Goal: Task Accomplishment & Management: Use online tool/utility

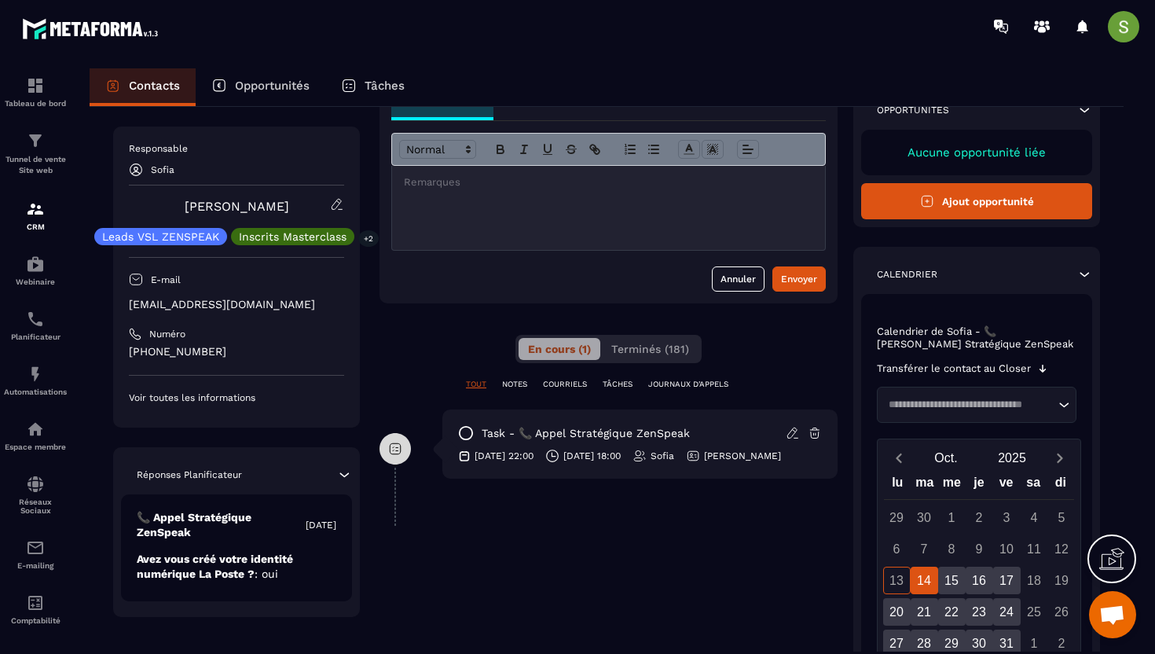
scroll to position [103, 0]
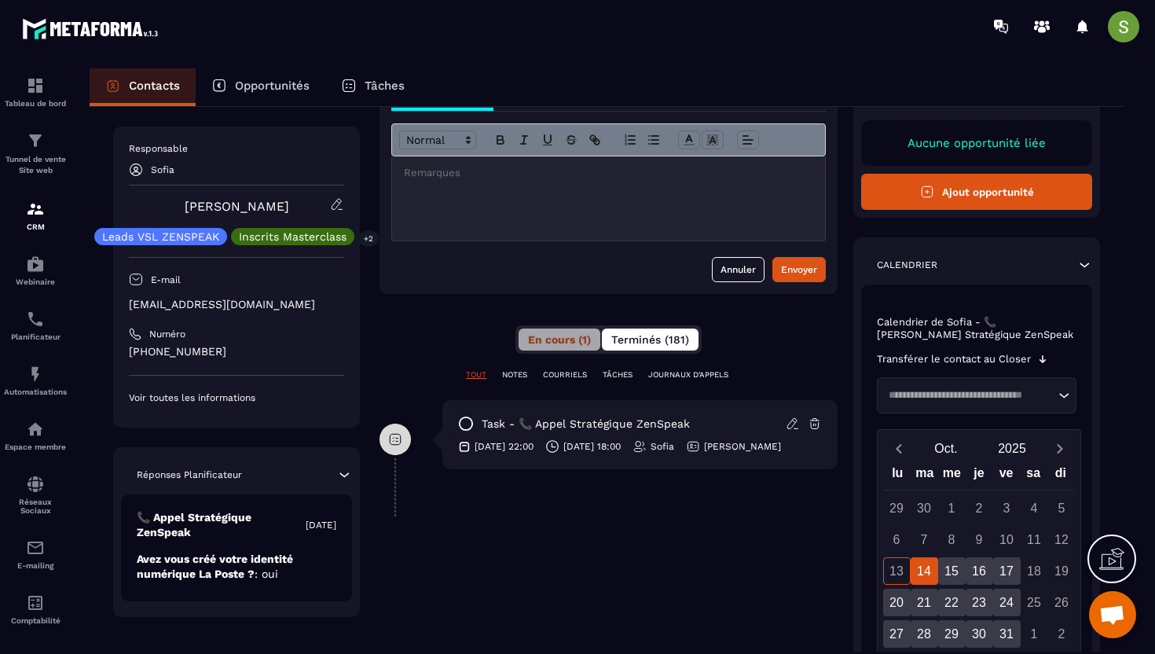
click at [629, 342] on span "Terminés (181)" at bounding box center [650, 339] width 78 height 13
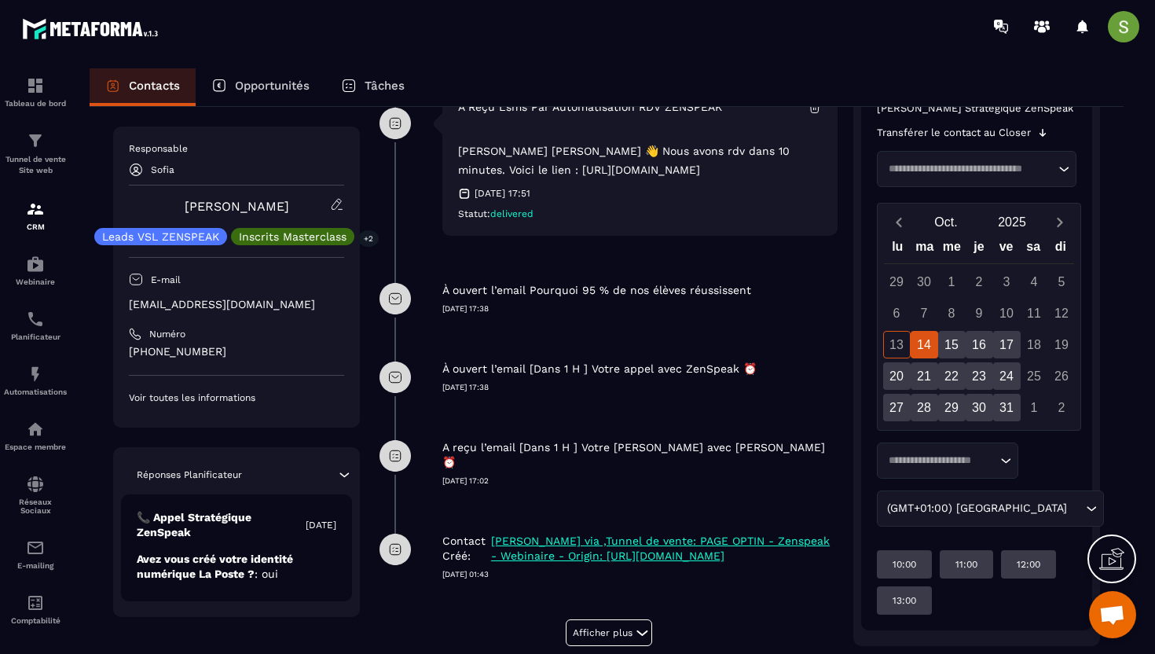
scroll to position [499, 0]
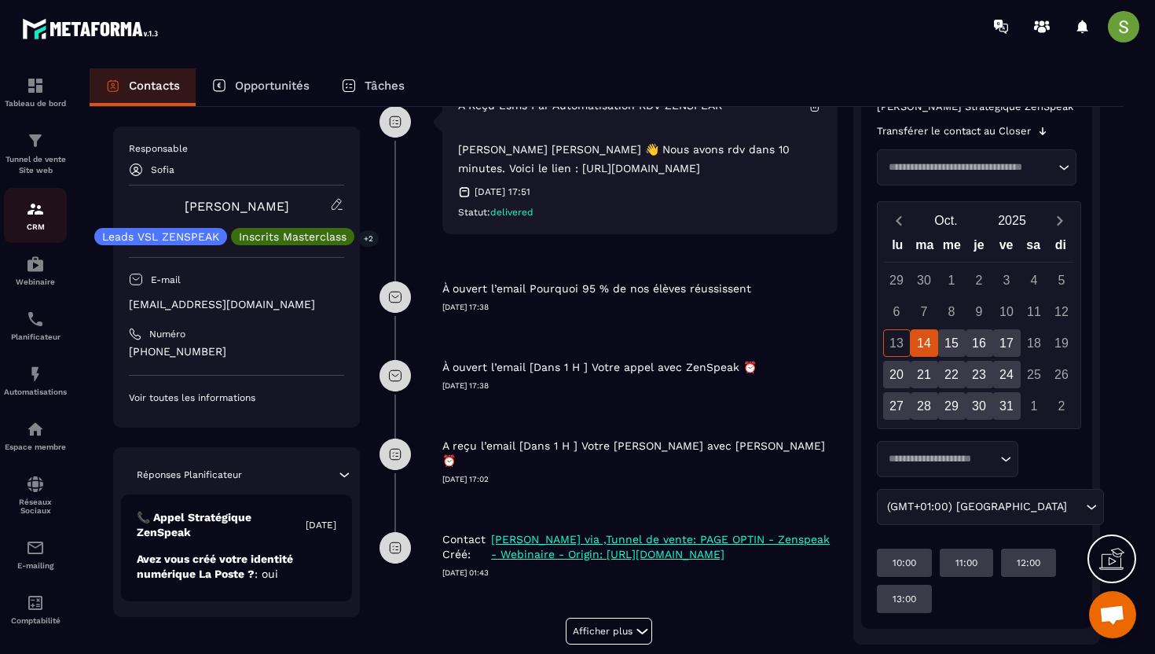
click at [42, 200] on link "CRM" at bounding box center [35, 215] width 63 height 55
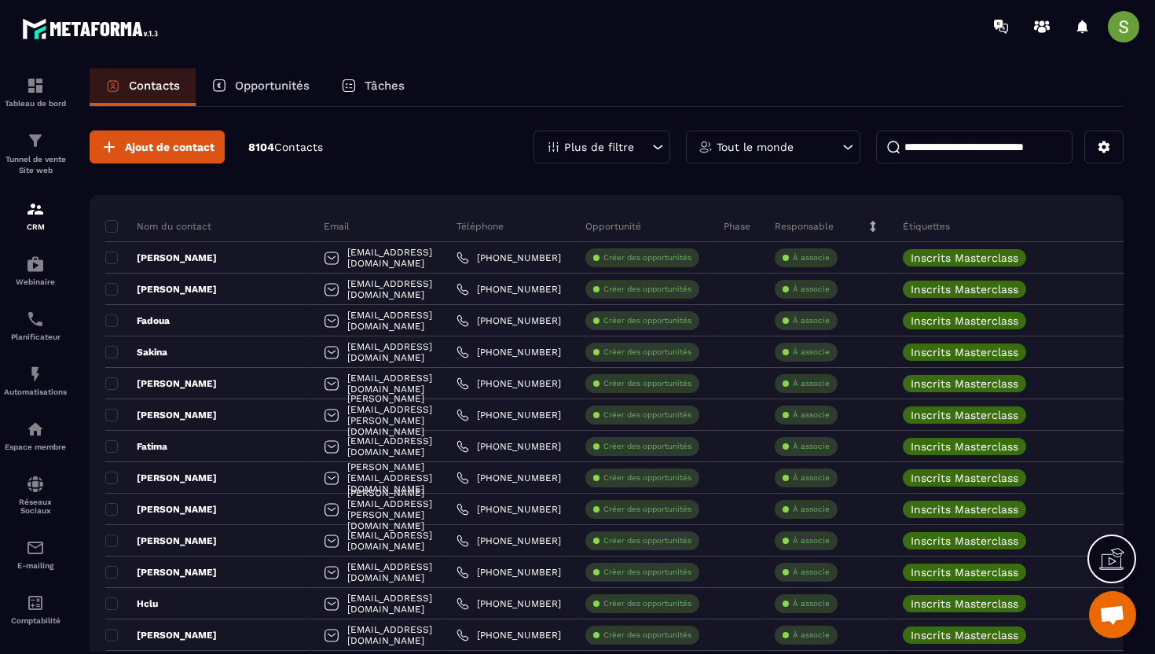
click at [263, 72] on div "Opportunités" at bounding box center [261, 87] width 130 height 38
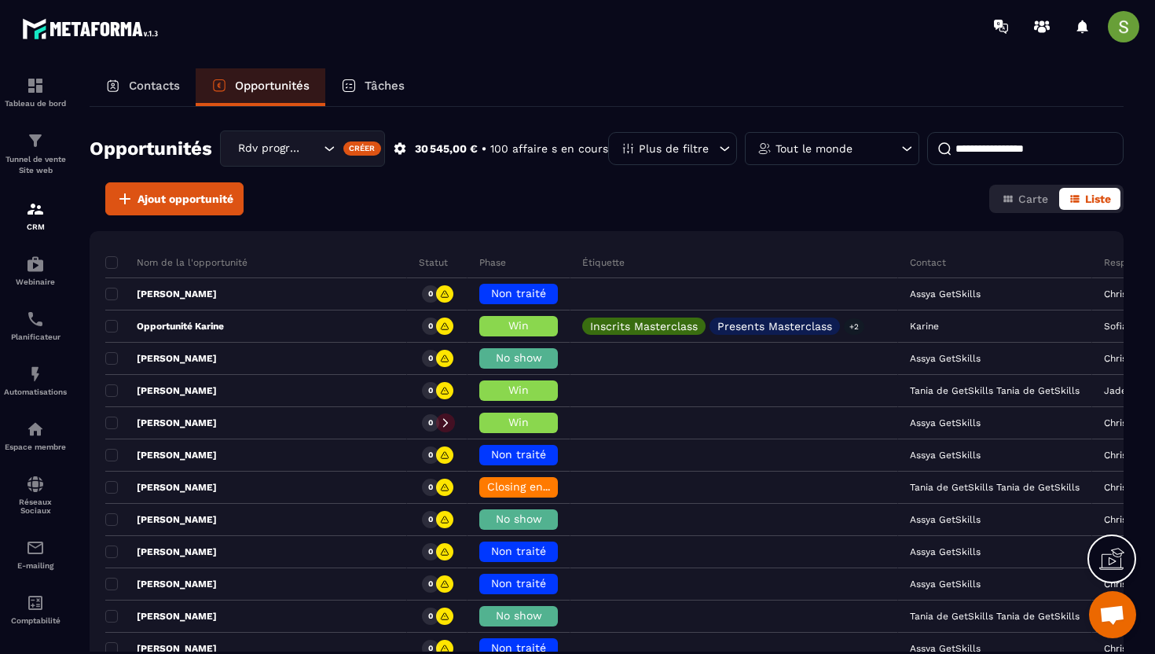
click at [167, 77] on div "Contacts" at bounding box center [143, 87] width 106 height 38
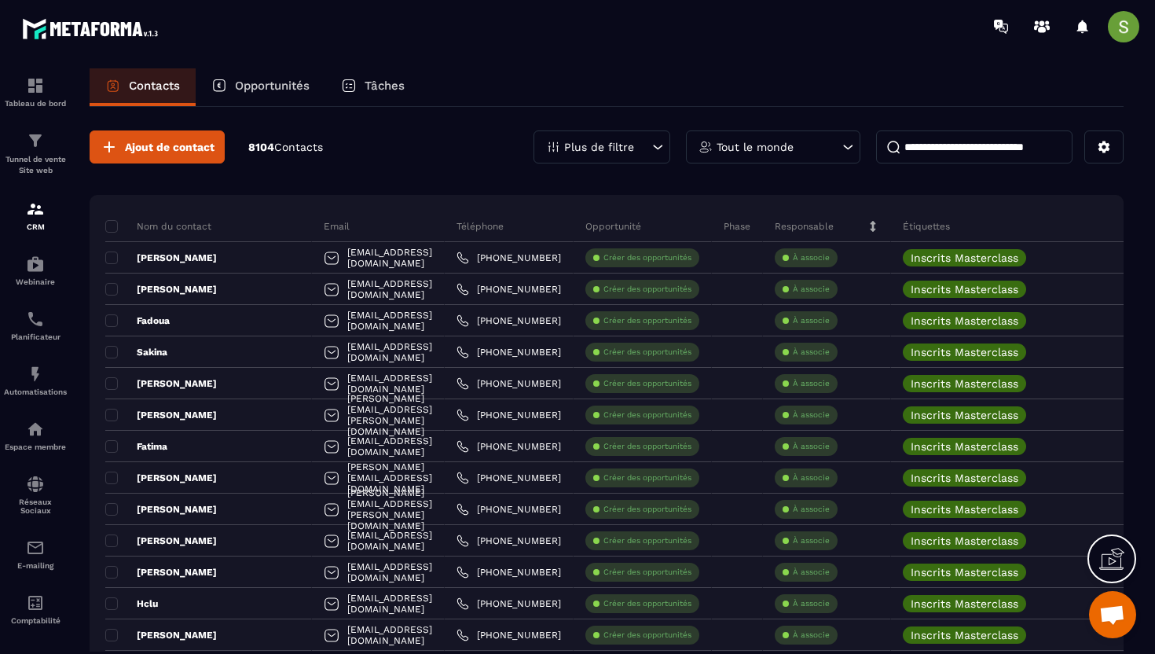
click at [915, 150] on input at bounding box center [974, 146] width 196 height 33
paste input "**********"
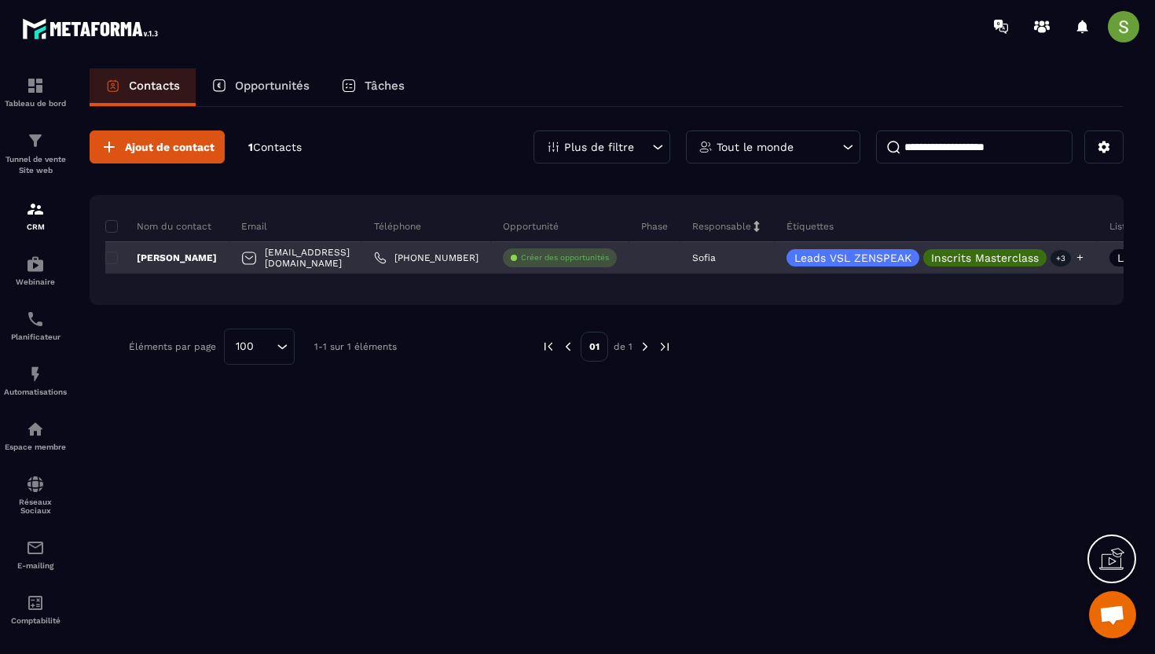
type input "**********"
click at [1071, 262] on p "+3" at bounding box center [1061, 258] width 20 height 17
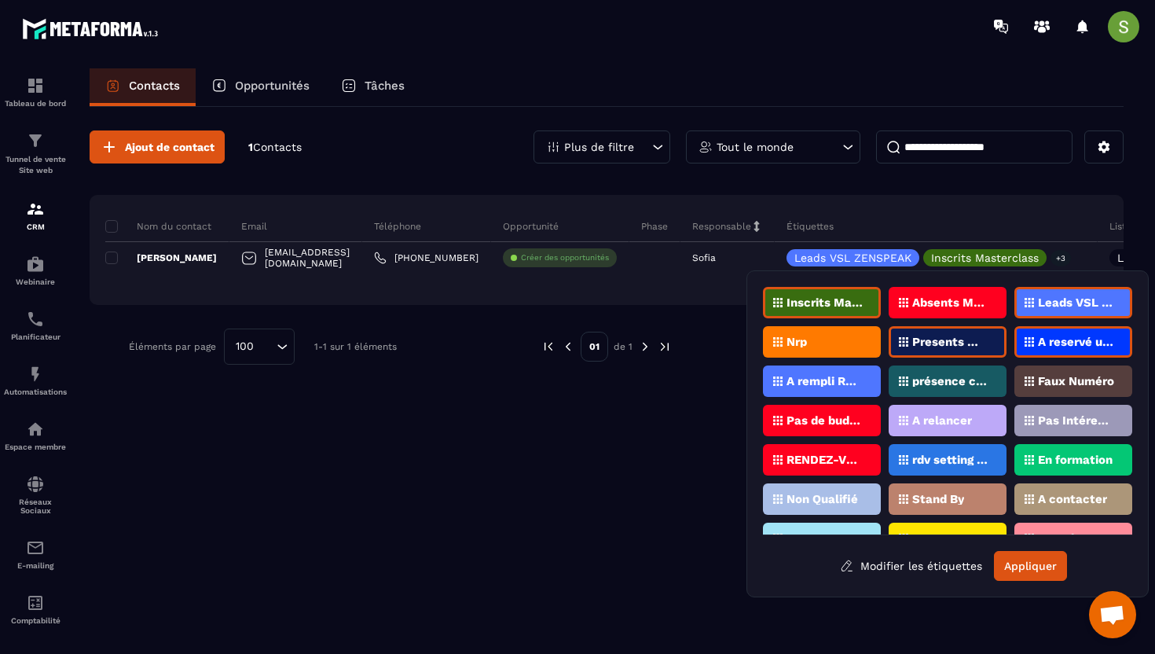
click at [828, 304] on p "Inscrits Masterclass" at bounding box center [825, 302] width 76 height 11
click at [960, 340] on p "Presents Masterclass" at bounding box center [950, 341] width 76 height 11
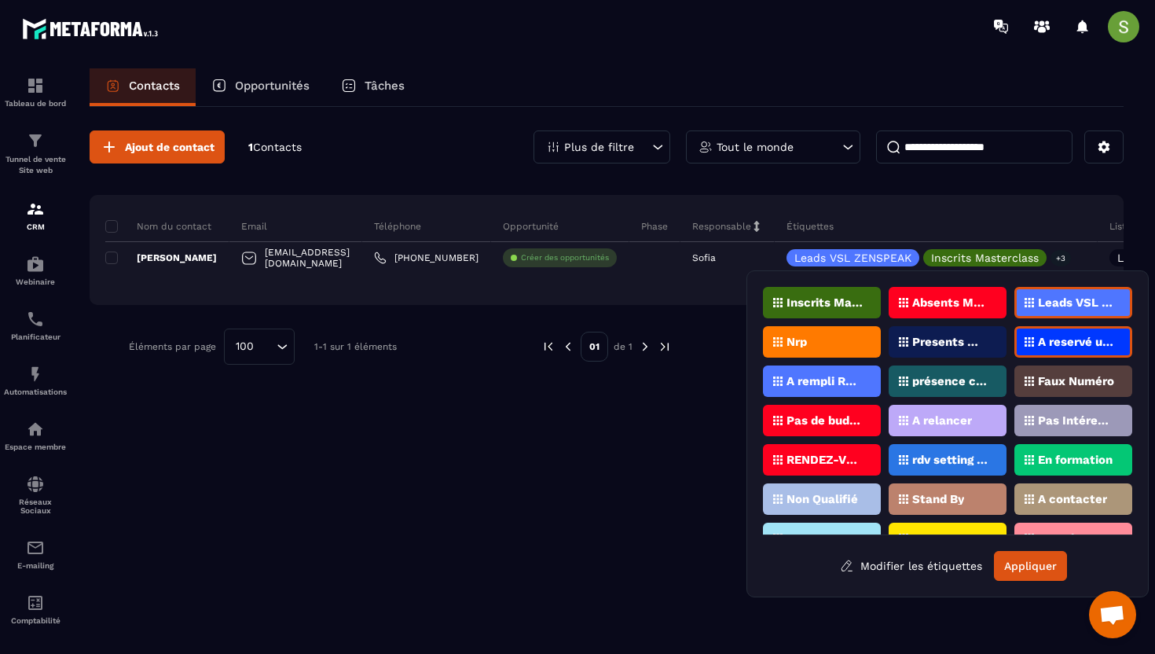
click at [1020, 330] on div "A reservé un appel" at bounding box center [1073, 341] width 118 height 31
click at [1046, 305] on p "Leads VSL ZENSPEAK" at bounding box center [1076, 302] width 76 height 11
click at [946, 303] on p "Absents Masterclass" at bounding box center [950, 302] width 76 height 11
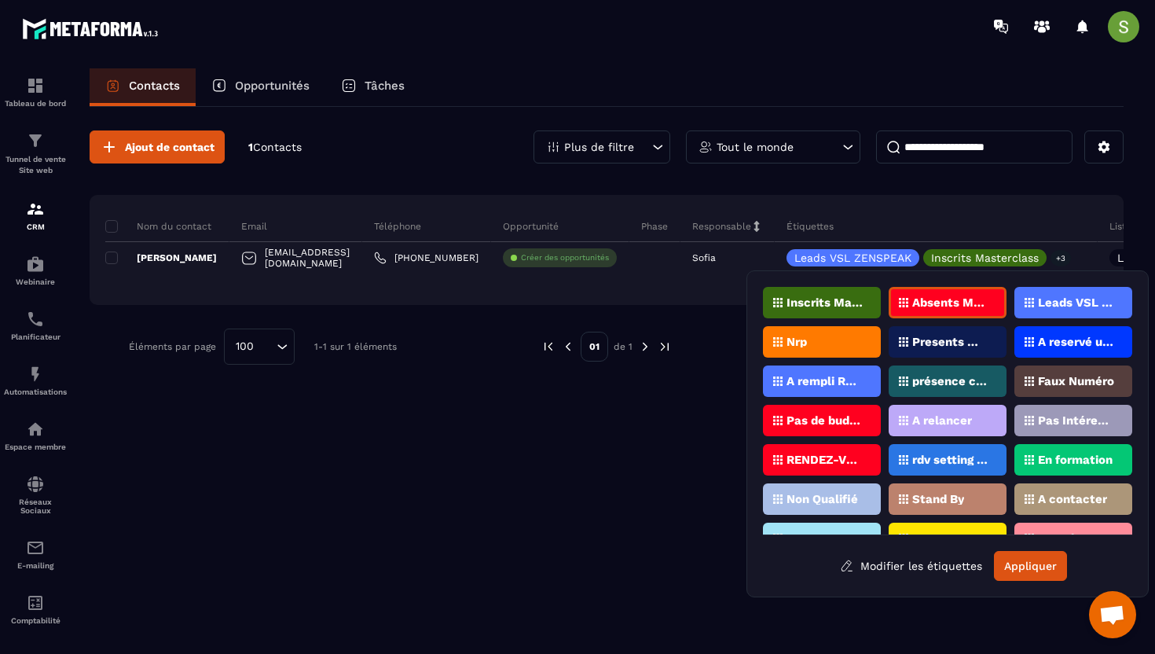
click at [994, 161] on input "**********" at bounding box center [974, 146] width 196 height 33
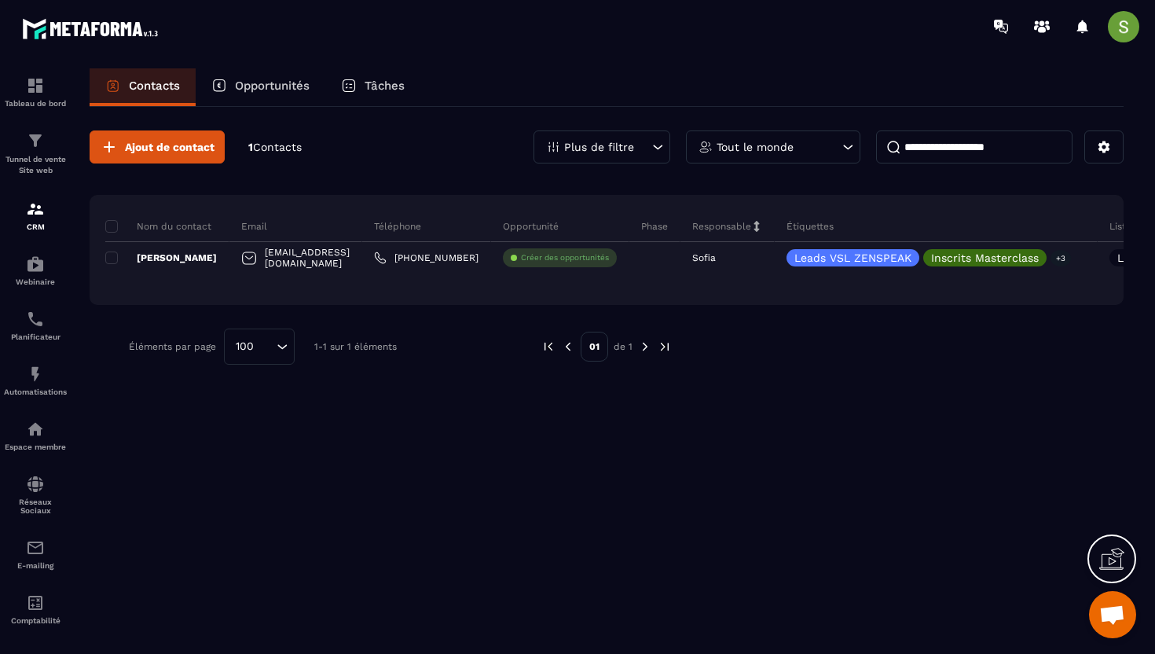
click at [994, 161] on input "**********" at bounding box center [974, 146] width 196 height 33
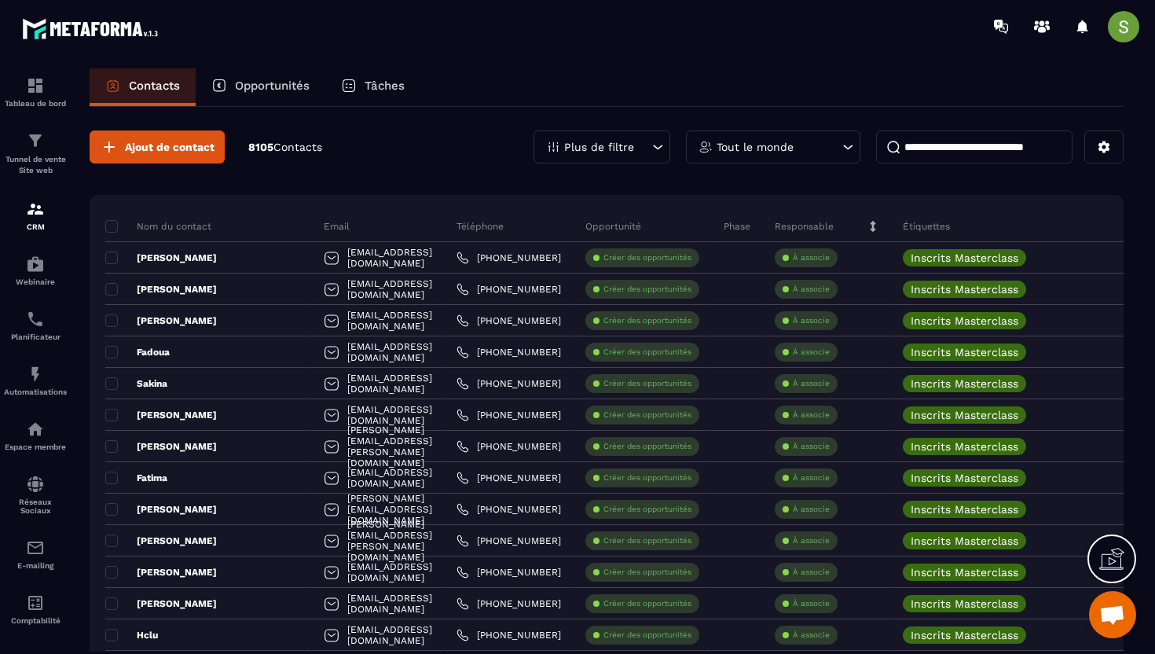
click at [625, 147] on p "Plus de filtre" at bounding box center [599, 146] width 70 height 11
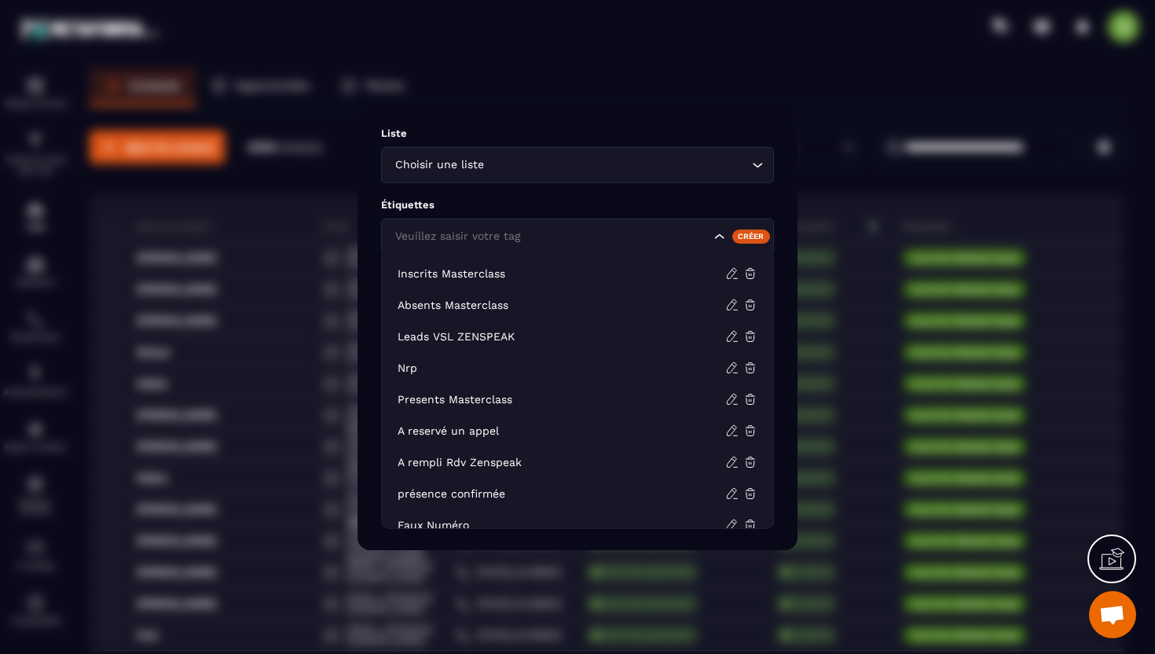
click at [529, 246] on div "Veuillez saisir votre tag" at bounding box center [577, 236] width 393 height 36
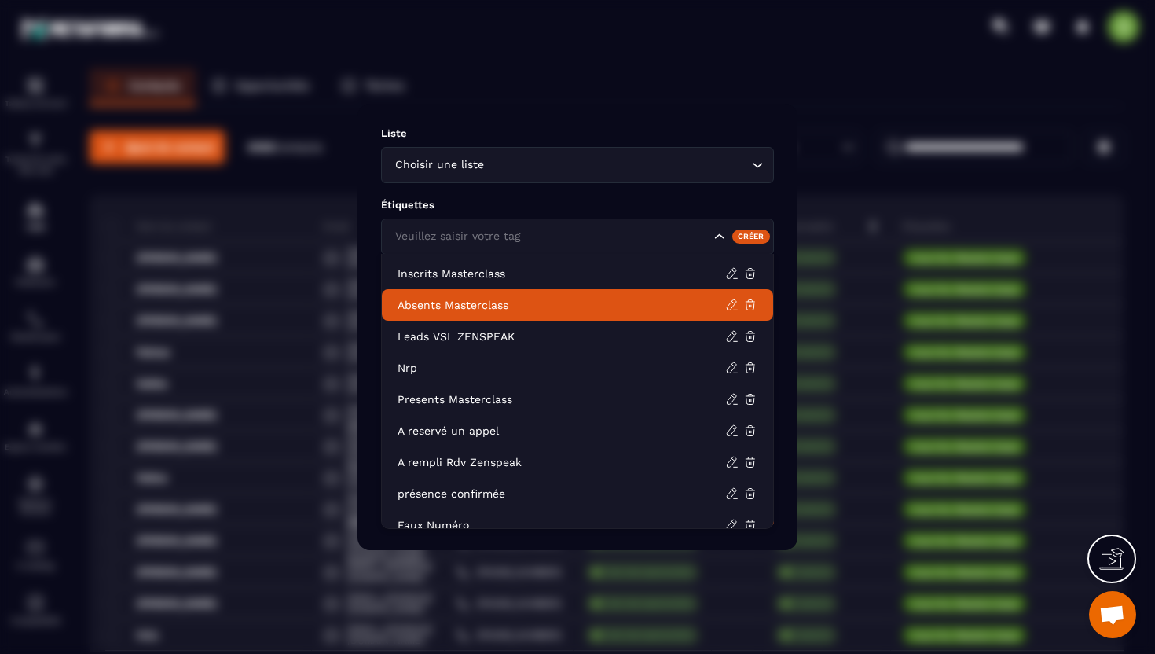
click at [513, 303] on p "Absents Masterclass" at bounding box center [562, 305] width 328 height 16
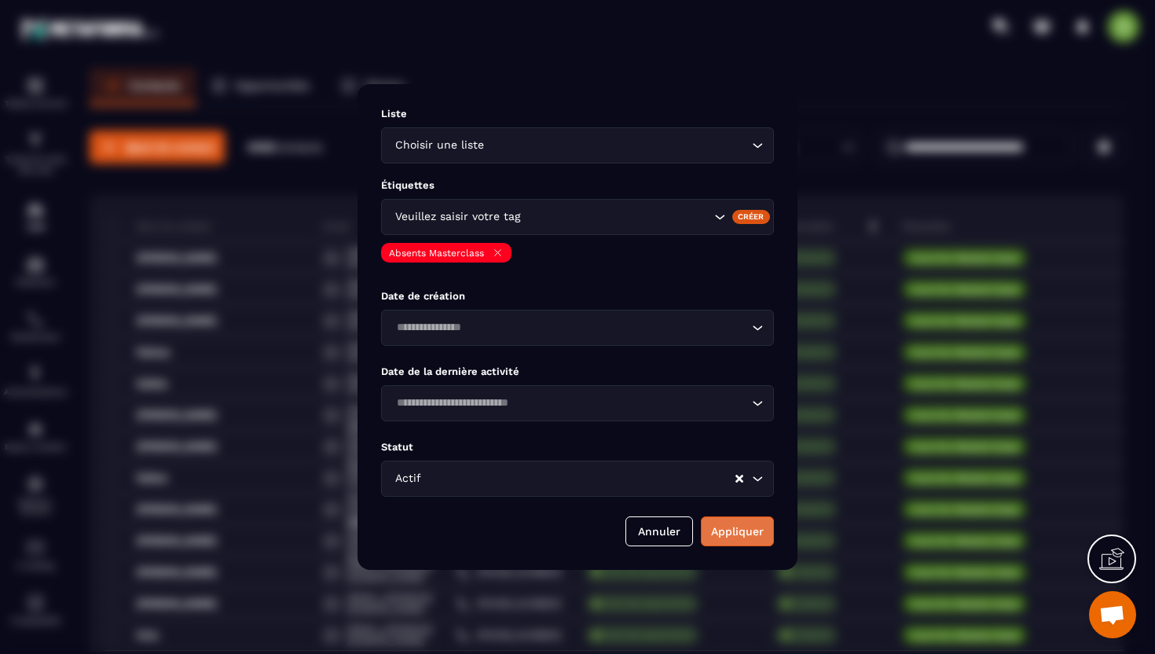
click at [726, 531] on button "Appliquer" at bounding box center [737, 531] width 73 height 30
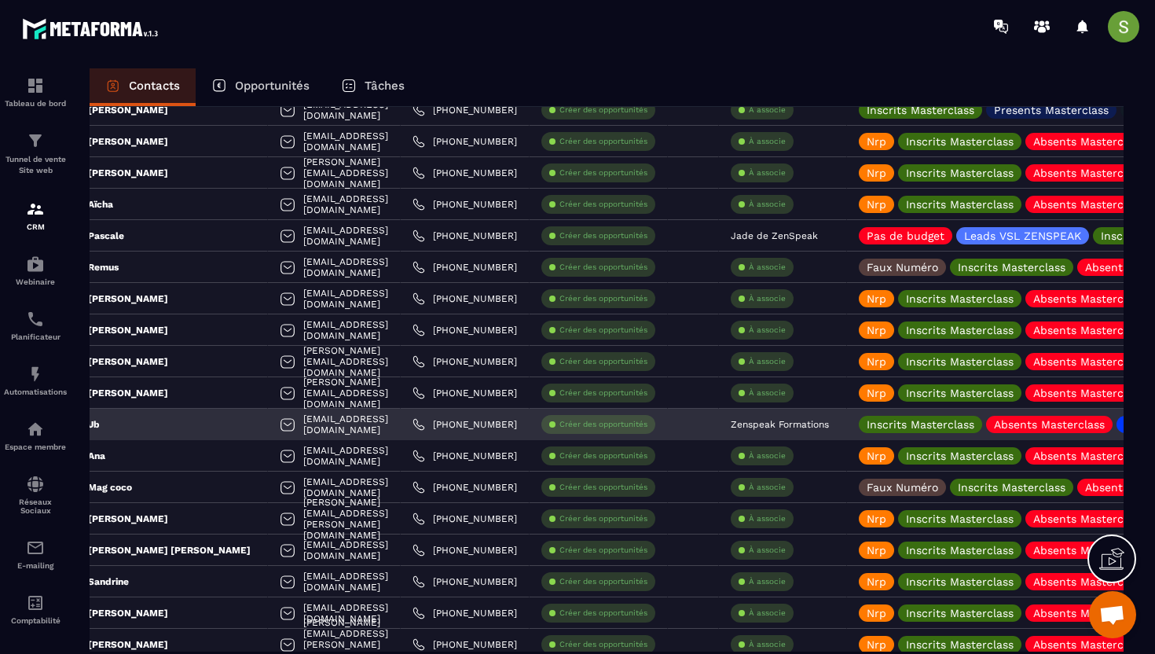
scroll to position [1679, 0]
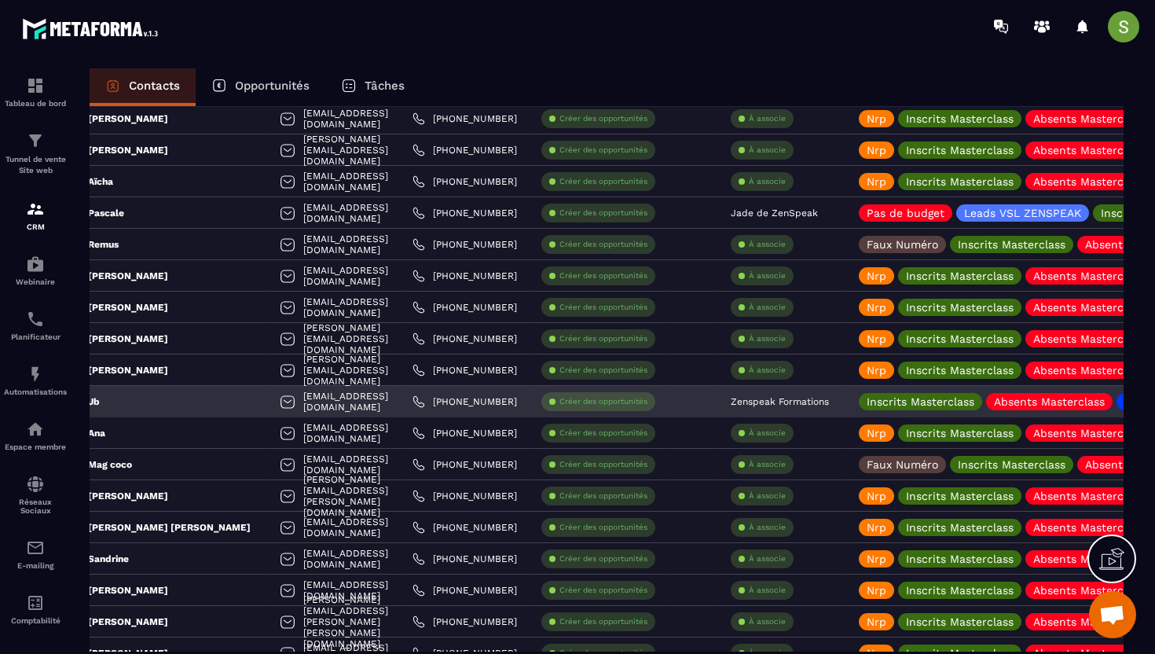
click at [621, 399] on p "Créer des opportunités" at bounding box center [603, 401] width 88 height 11
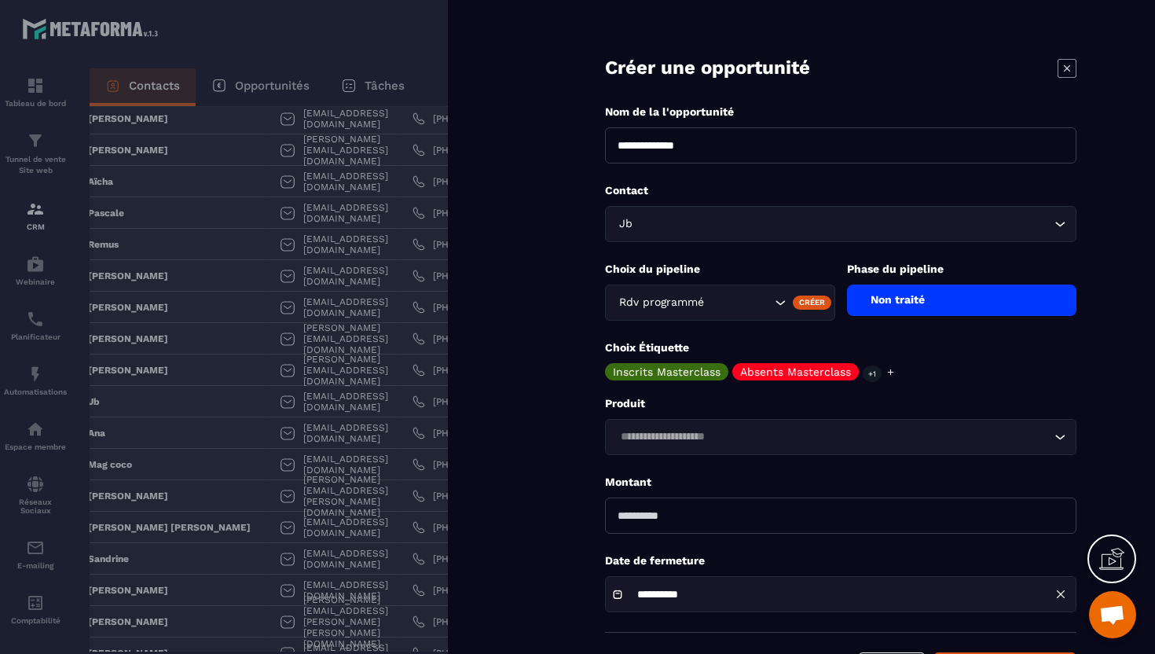
scroll to position [60, 0]
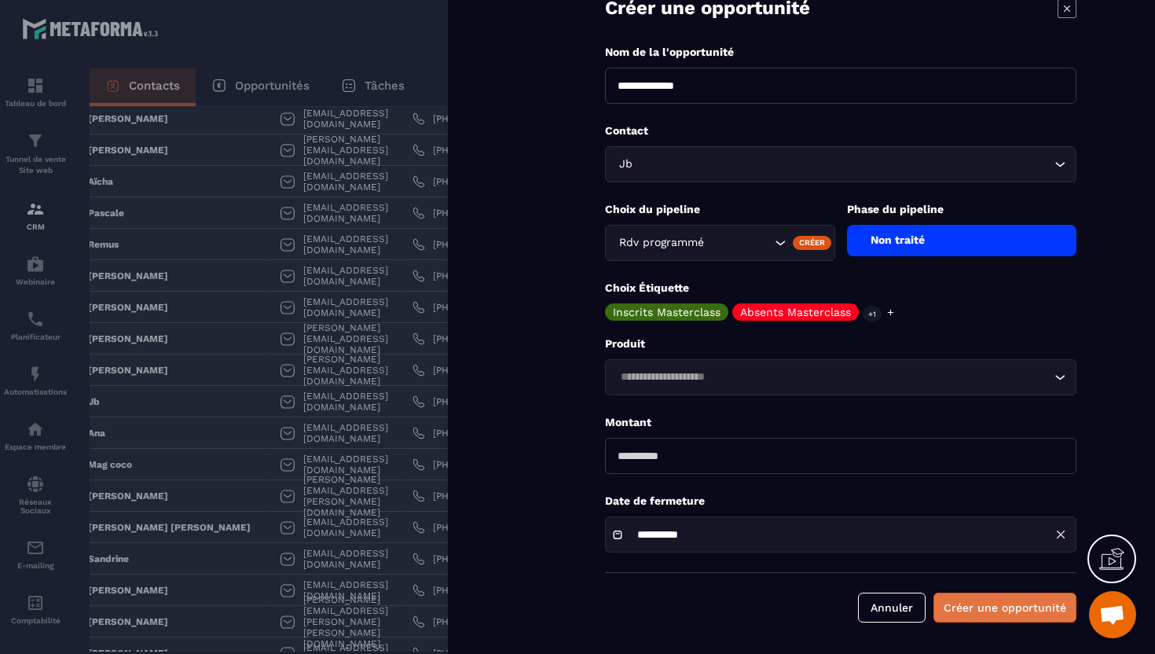
click at [966, 608] on button "Créer une opportunité" at bounding box center [1004, 607] width 143 height 30
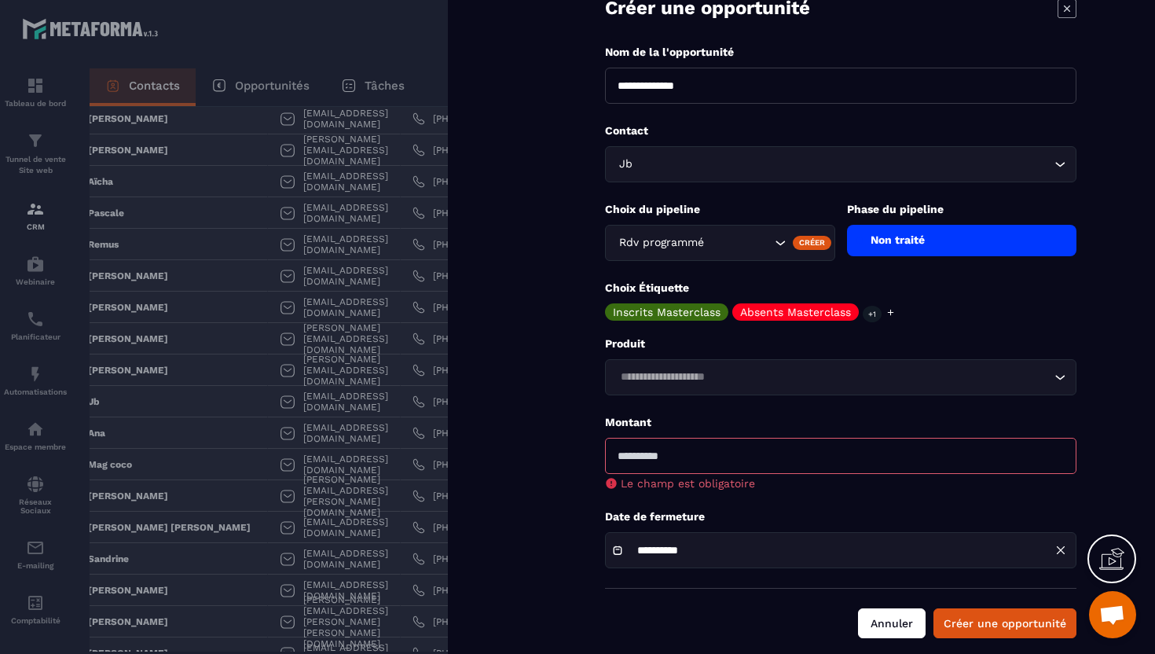
click at [906, 632] on button "Annuler" at bounding box center [892, 623] width 68 height 30
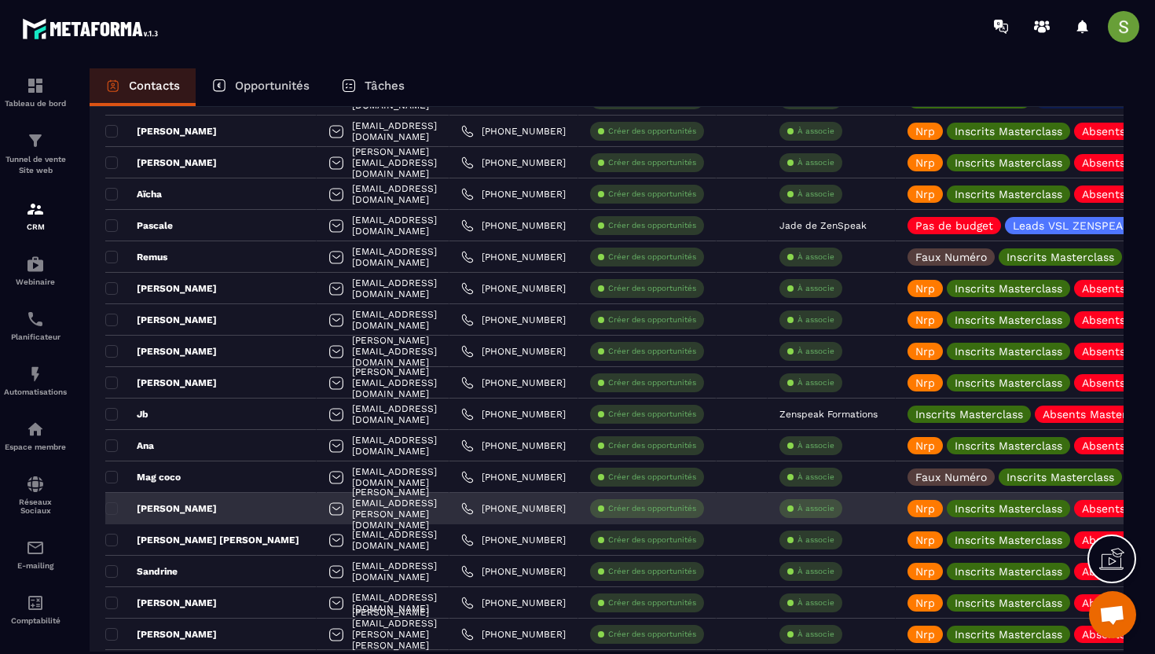
scroll to position [1665, 0]
